Goal: Obtain resource: Download file/media

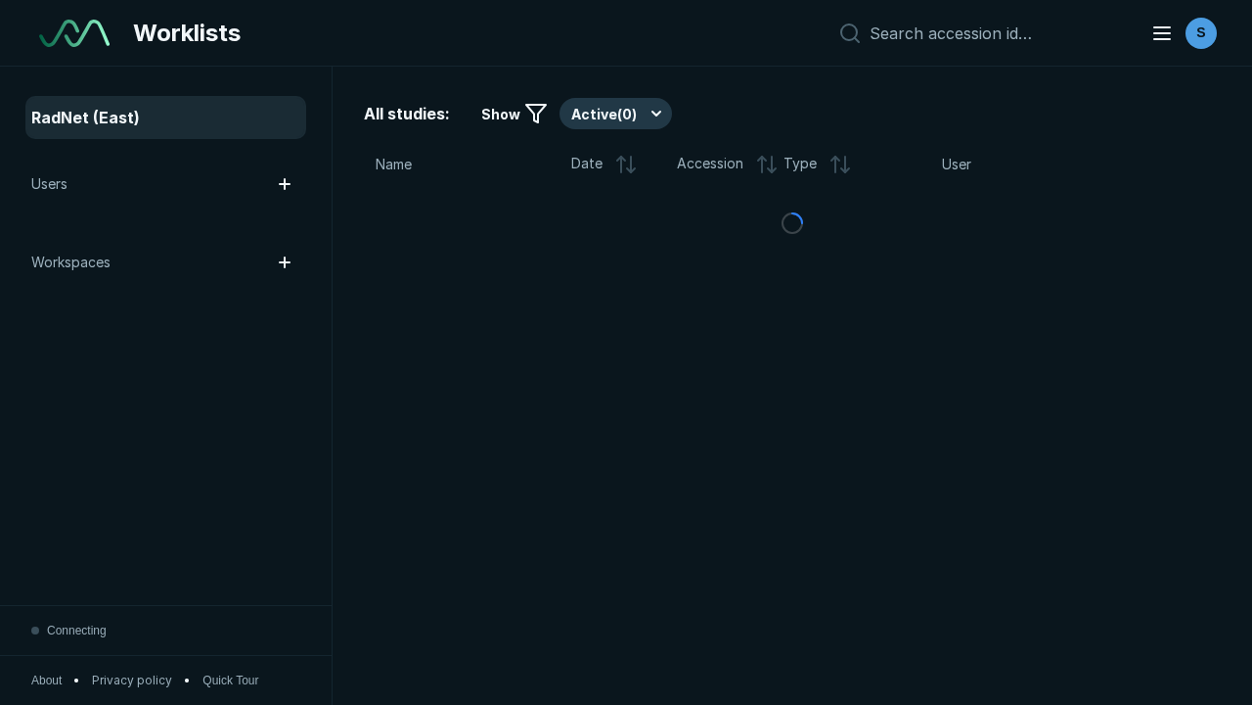
scroll to position [5344, 8151]
